Goal: Information Seeking & Learning: Learn about a topic

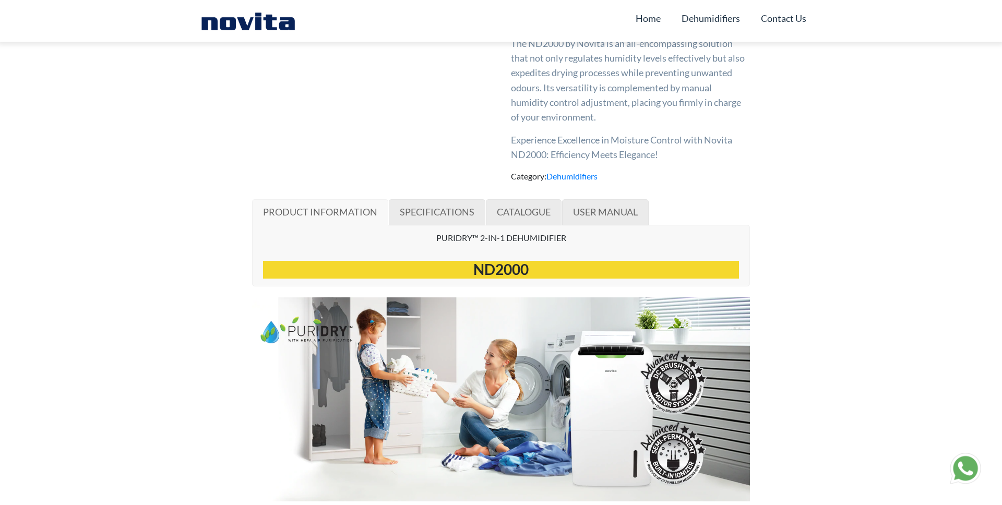
scroll to position [455, 0]
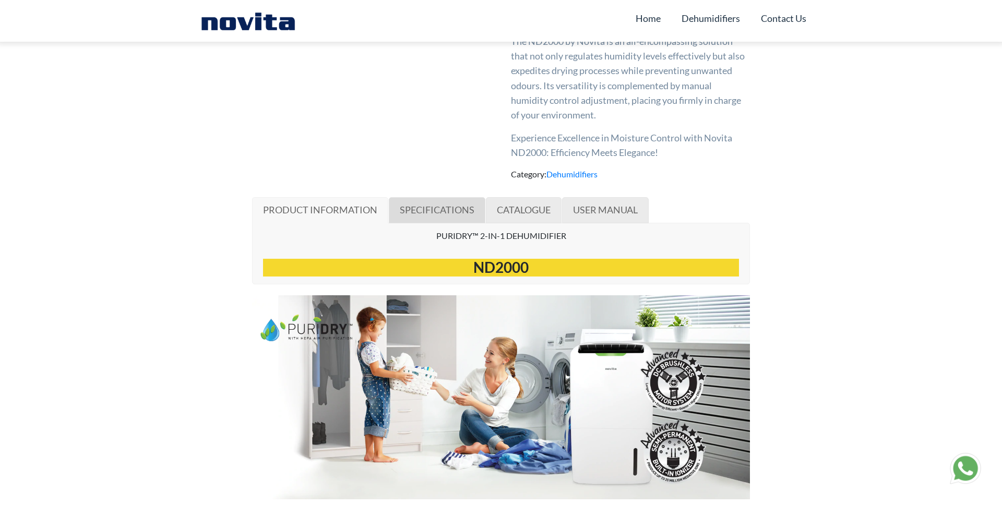
click at [454, 214] on span "SPECIFICATIONS" at bounding box center [437, 209] width 75 height 11
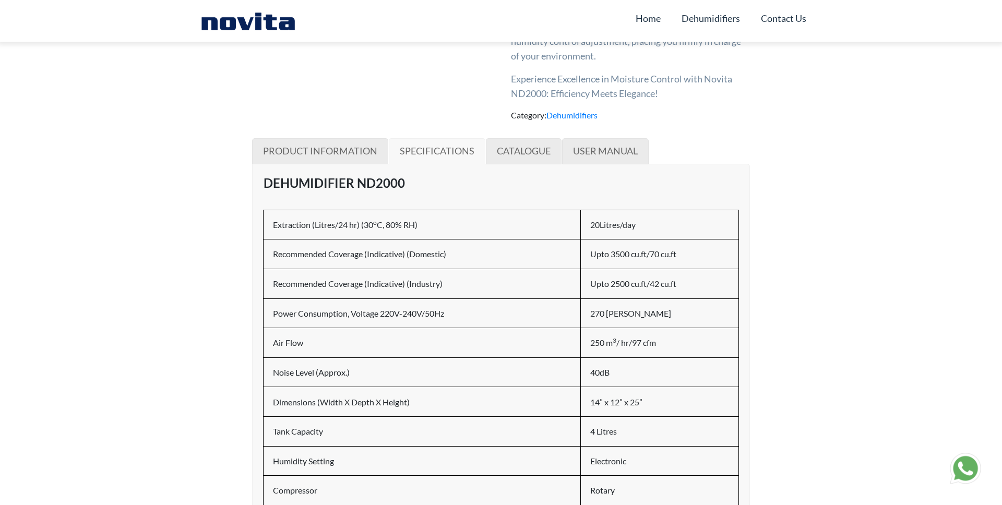
scroll to position [524, 0]
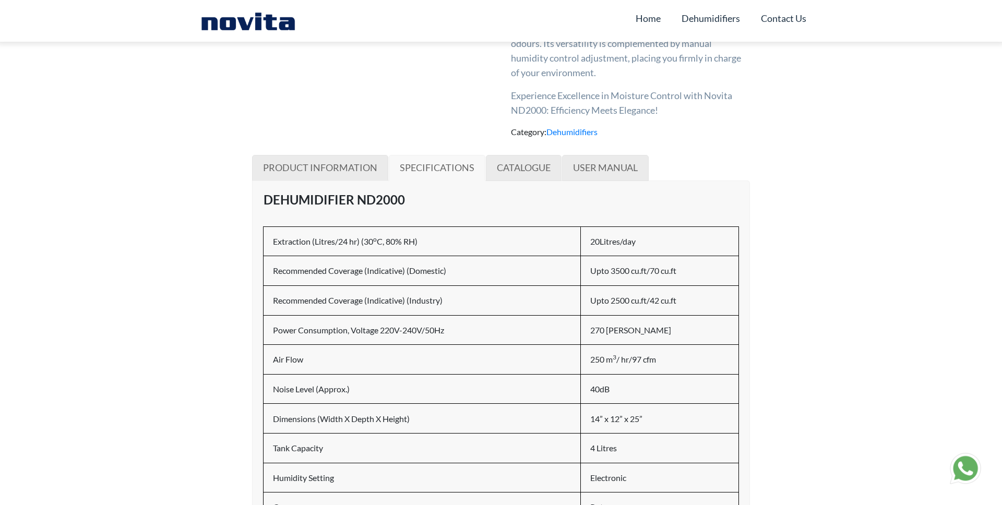
scroll to position [481, 0]
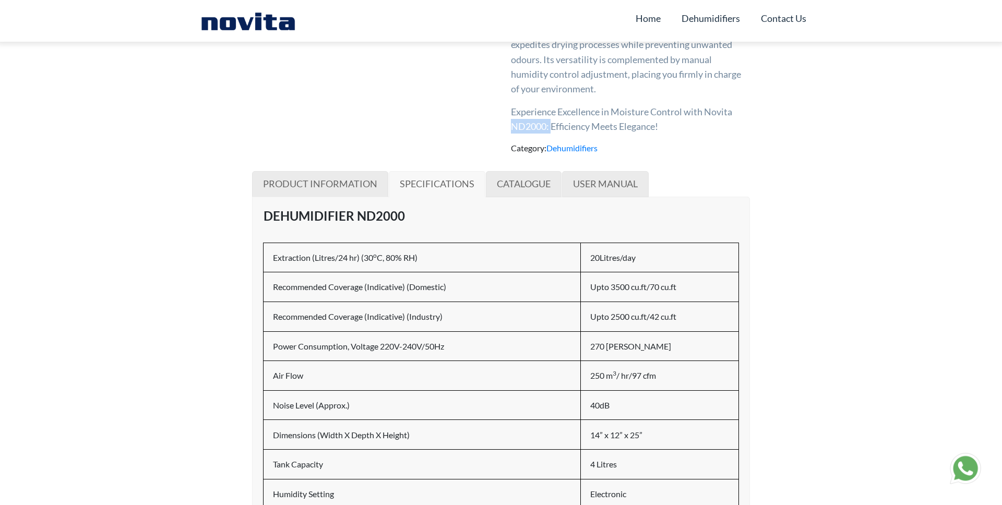
drag, startPoint x: 514, startPoint y: 125, endPoint x: 552, endPoint y: 123, distance: 38.7
click at [552, 123] on p "Experience Excellence in Moisture Control with Novita ND2000: Efficiency Meets …" at bounding box center [630, 118] width 239 height 29
copy p "ND2000:"
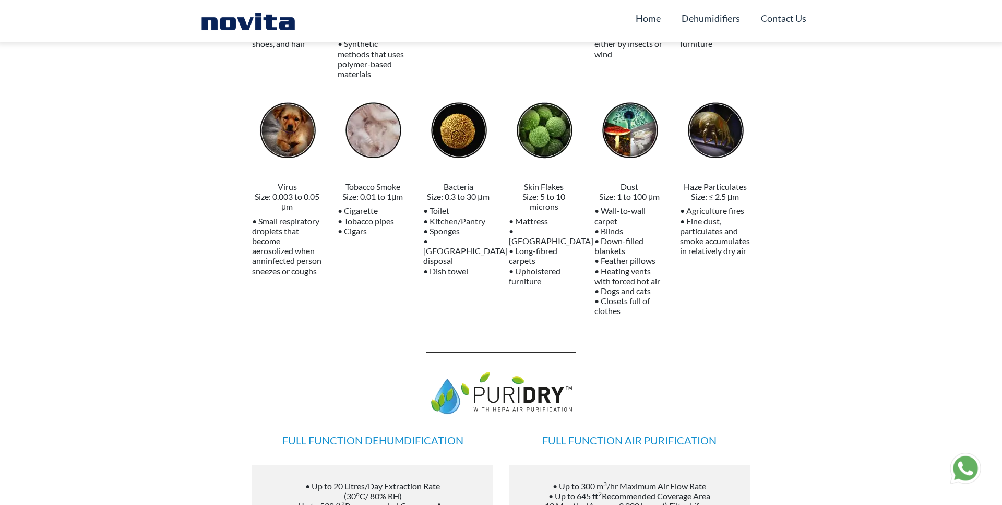
scroll to position [3312, 0]
